Goal: Check status

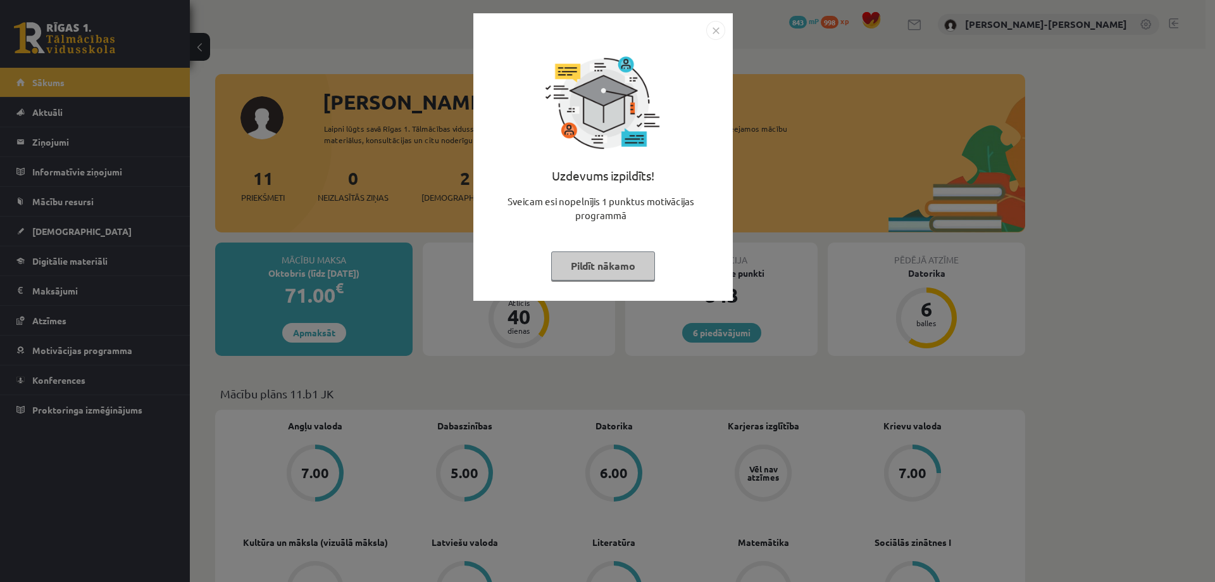
click at [609, 270] on button "Pildīt nākamo" at bounding box center [603, 265] width 104 height 29
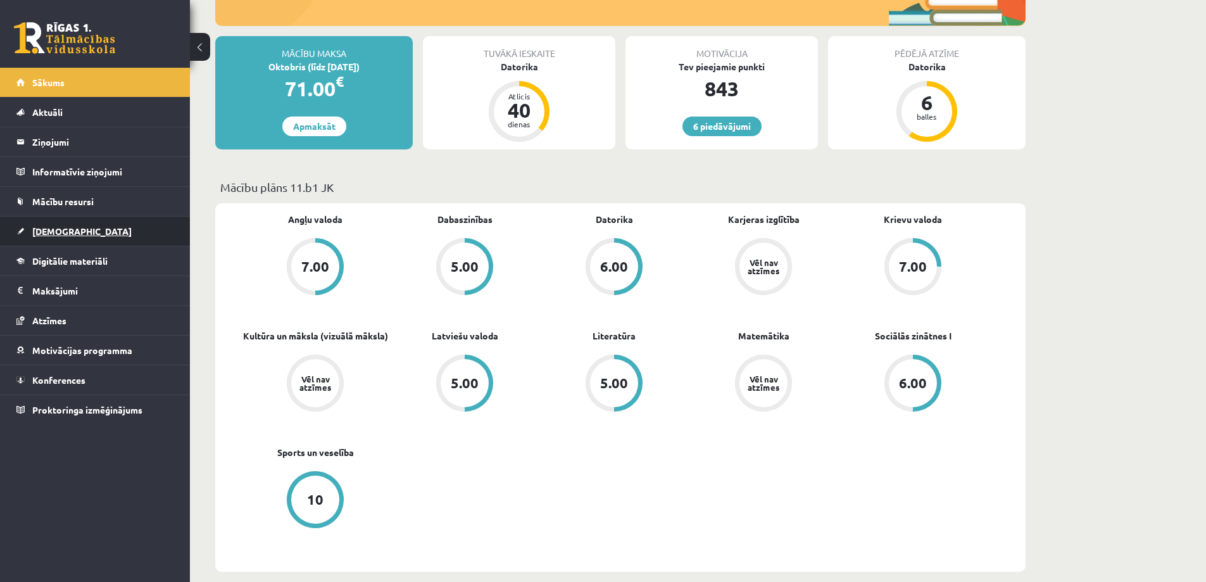
scroll to position [63, 0]
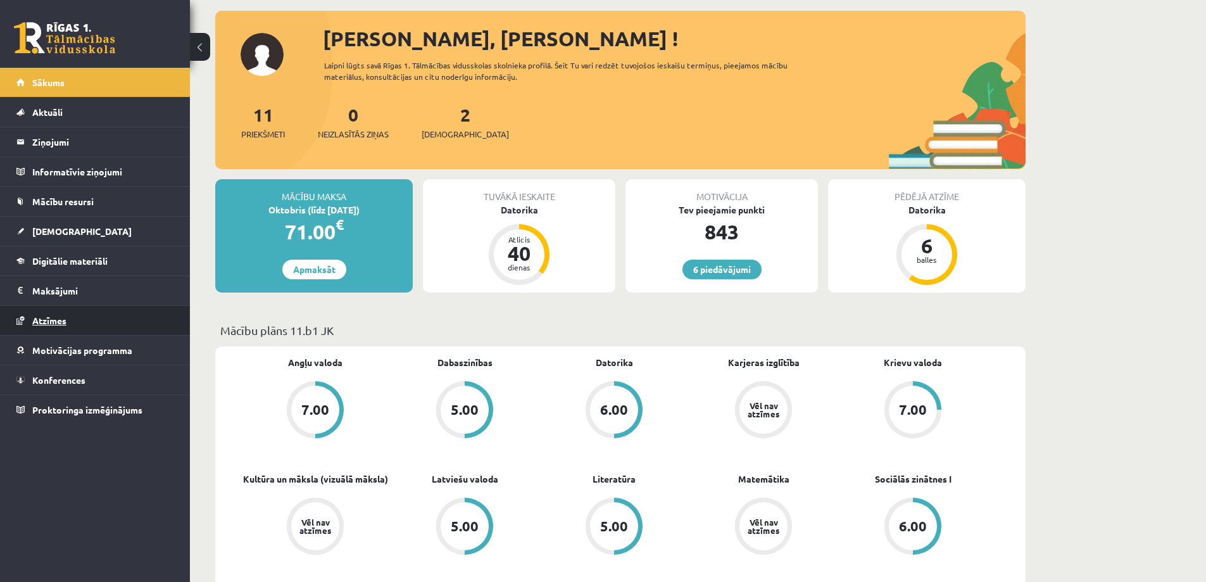
click at [46, 318] on span "Atzīmes" at bounding box center [49, 320] width 34 height 11
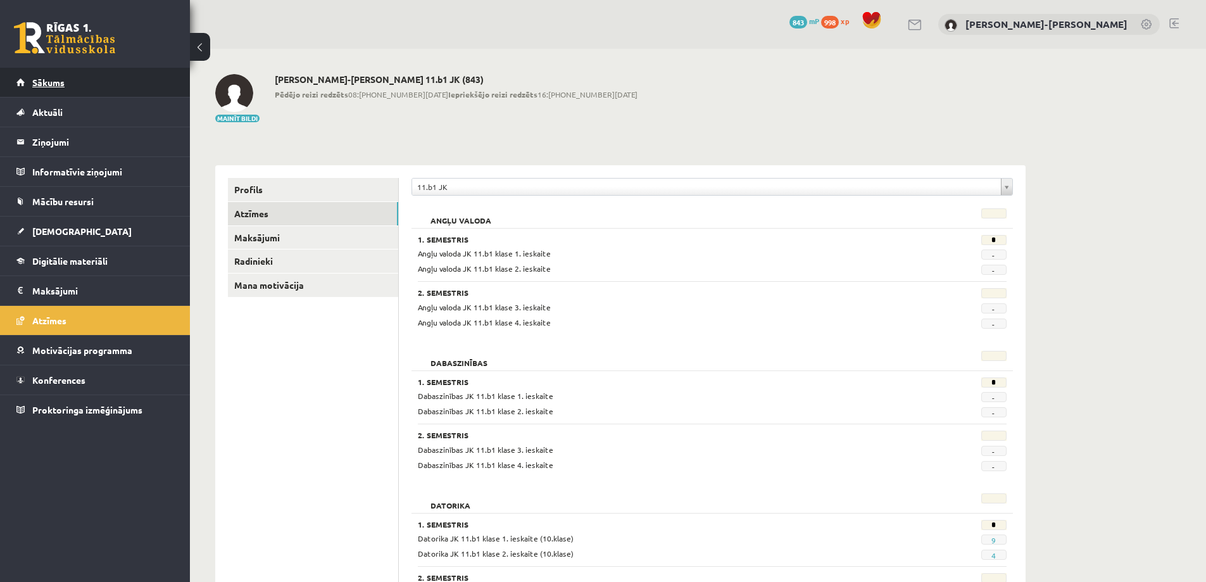
click at [47, 78] on span "Sākums" at bounding box center [48, 82] width 32 height 11
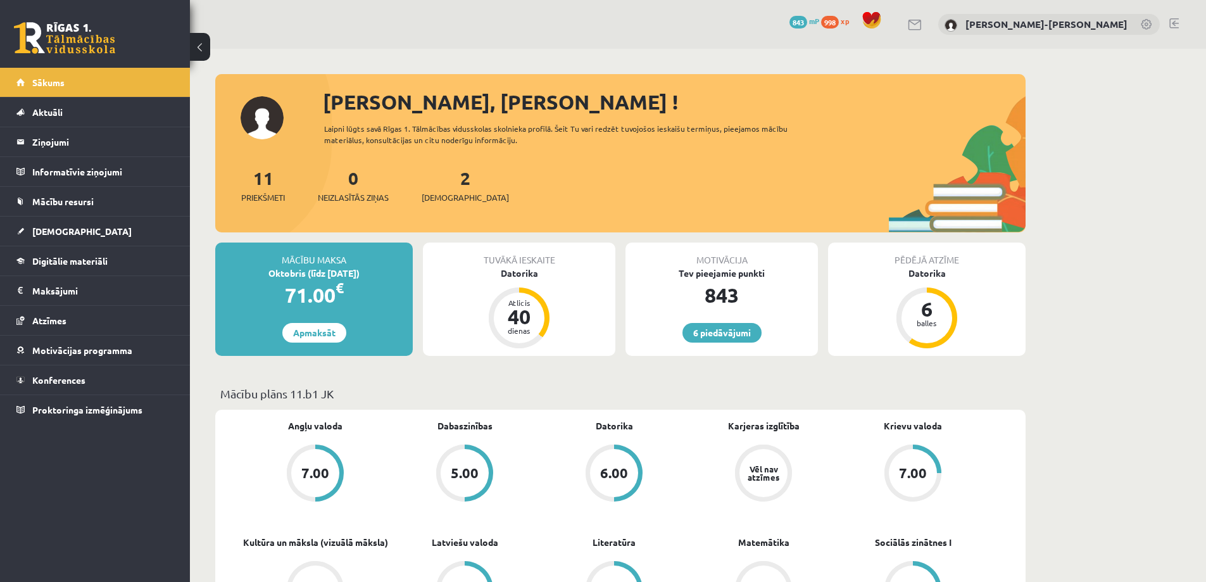
click at [454, 187] on div "2 Ieskaites" at bounding box center [464, 184] width 87 height 39
click at [442, 178] on link "2 Ieskaites" at bounding box center [464, 184] width 87 height 37
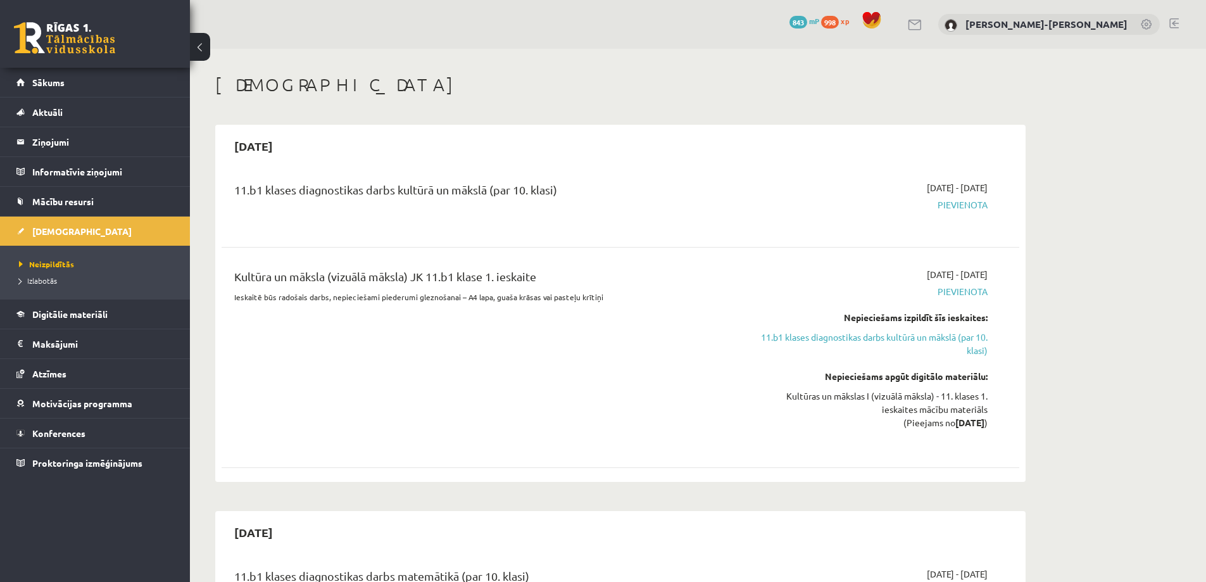
click at [1173, 22] on link at bounding box center [1173, 23] width 9 height 10
